Goal: Information Seeking & Learning: Learn about a topic

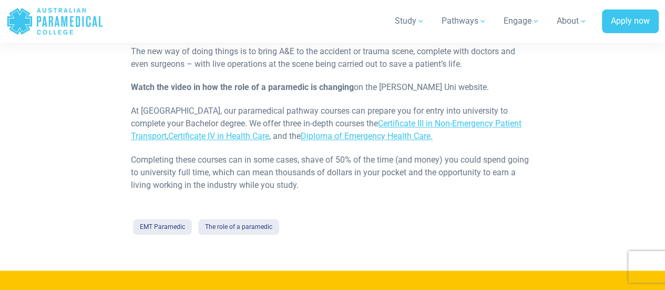
scroll to position [560, 0]
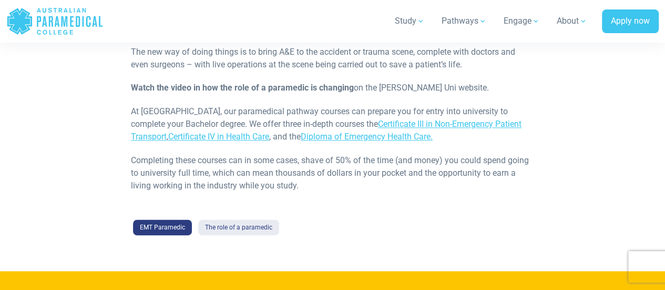
click at [171, 219] on link "EMT Paramedic" at bounding box center [162, 227] width 59 height 16
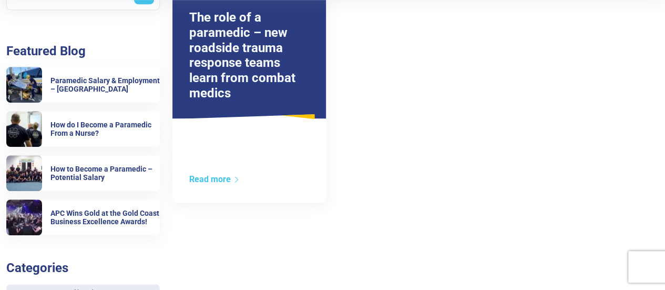
scroll to position [264, 0]
click at [226, 168] on div "The role of a paramedic – new roadside trauma response teams learn from combat …" at bounding box center [250, 88] width 154 height 227
click at [213, 180] on link "Read more" at bounding box center [214, 179] width 51 height 10
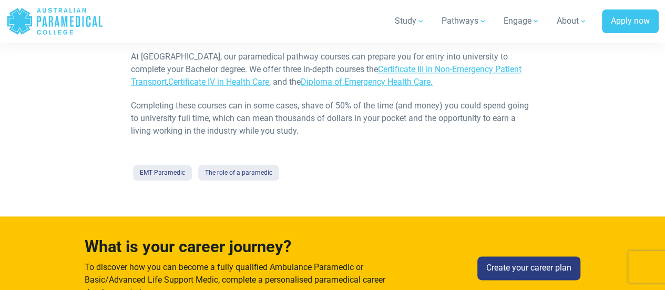
scroll to position [615, 0]
